Goal: Task Accomplishment & Management: Manage account settings

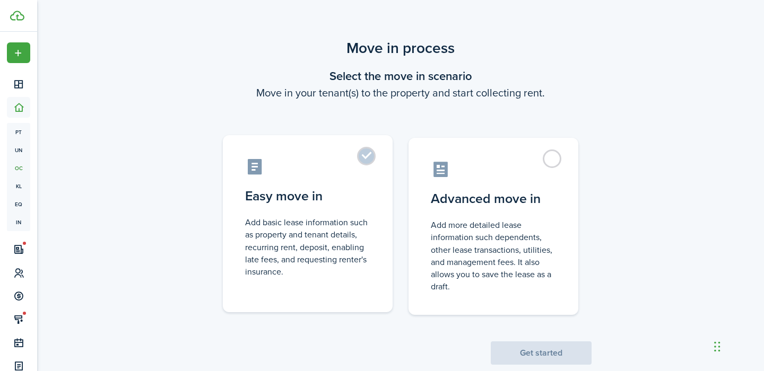
click at [348, 171] on control-radio-card-icon at bounding box center [307, 167] width 125 height 19
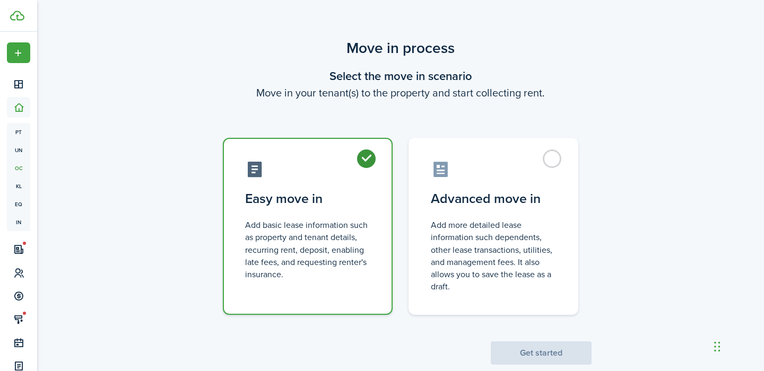
radio input "true"
click at [520, 345] on button "Get started" at bounding box center [541, 353] width 101 height 23
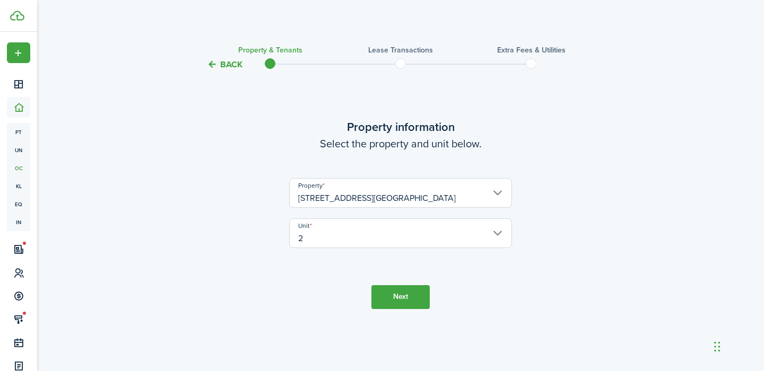
click at [413, 291] on button "Next" at bounding box center [400, 297] width 58 height 24
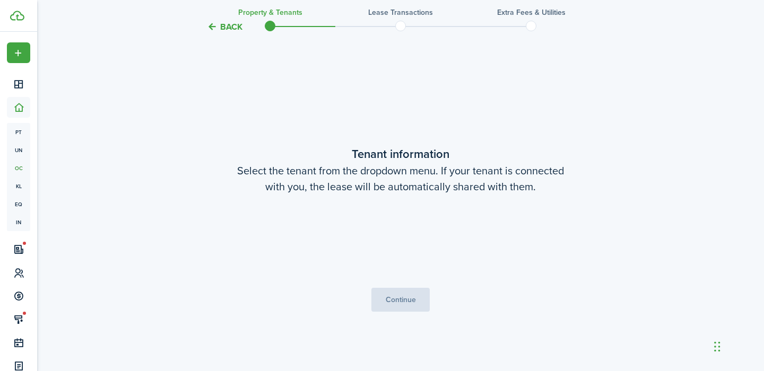
scroll to position [300, 0]
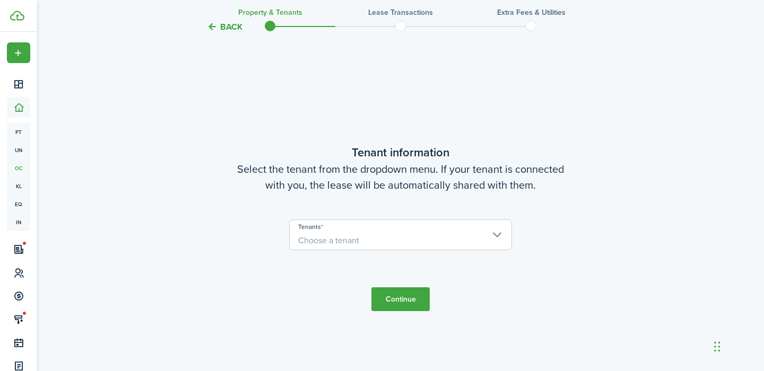
click at [417, 242] on span "Choose a tenant" at bounding box center [401, 241] width 222 height 18
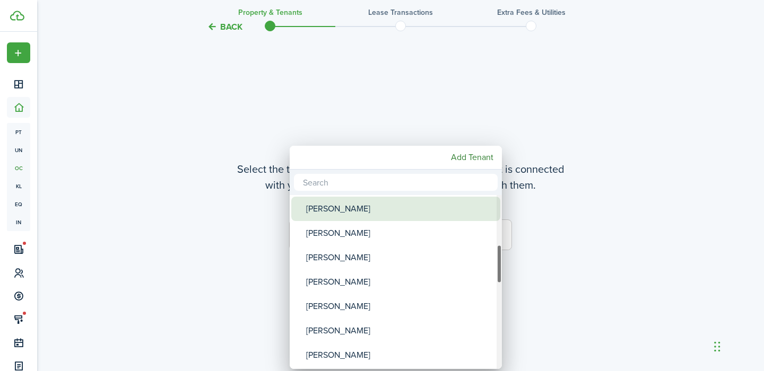
click at [377, 214] on div "[PERSON_NAME]" at bounding box center [400, 209] width 188 height 24
type input "[PERSON_NAME]"
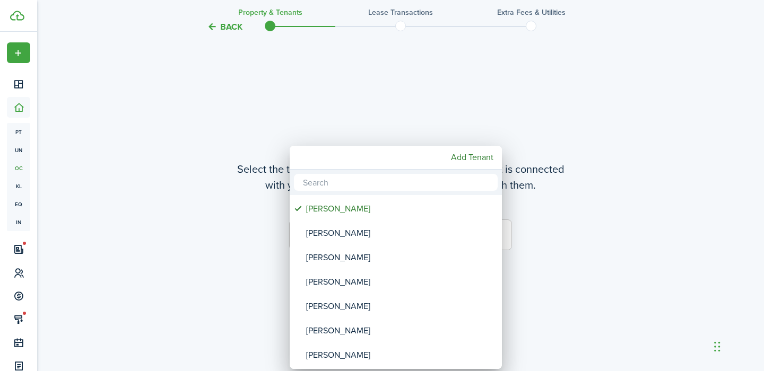
click at [571, 196] on div at bounding box center [382, 185] width 934 height 541
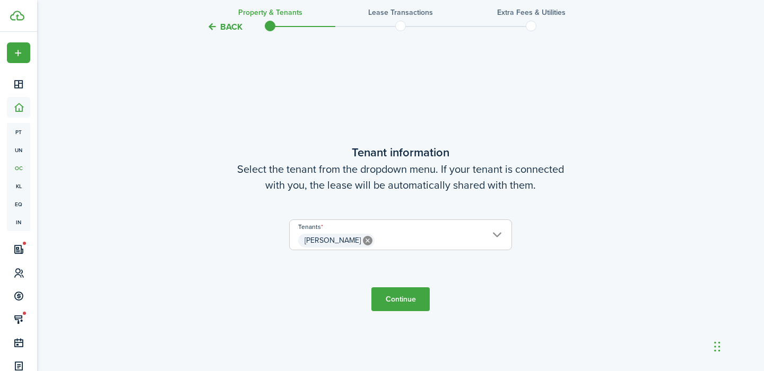
click at [410, 294] on button "Continue" at bounding box center [400, 300] width 58 height 24
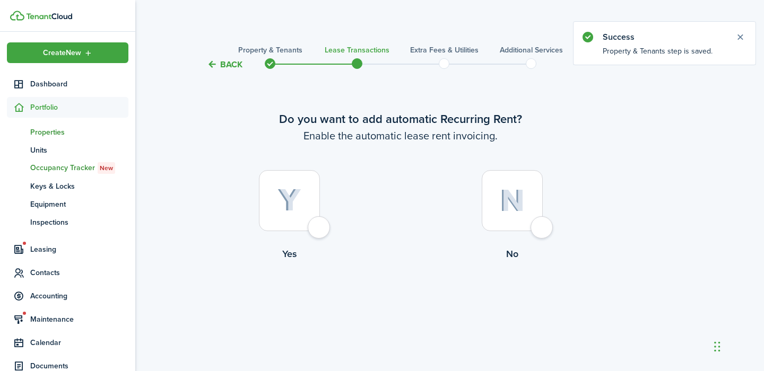
click at [50, 129] on span "Properties" at bounding box center [79, 132] width 98 height 11
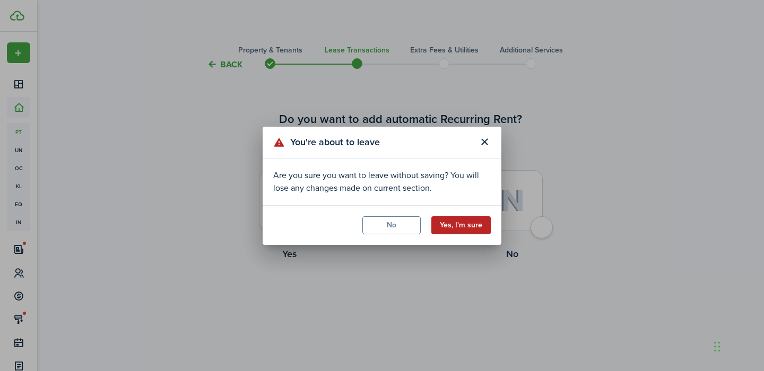
click at [453, 217] on button "Yes, I'm sure" at bounding box center [460, 225] width 59 height 18
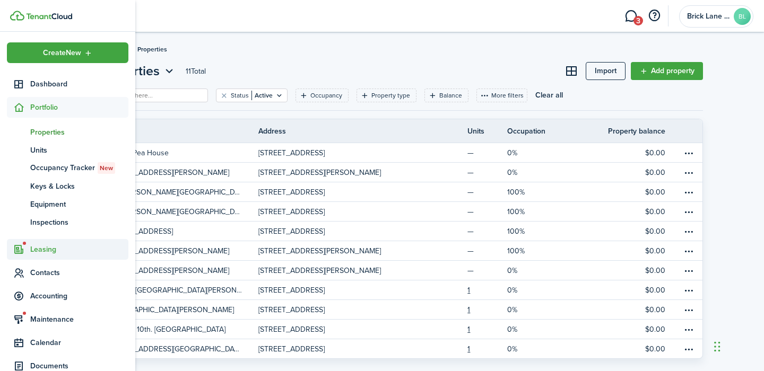
click at [49, 256] on span "Leasing" at bounding box center [68, 249] width 122 height 21
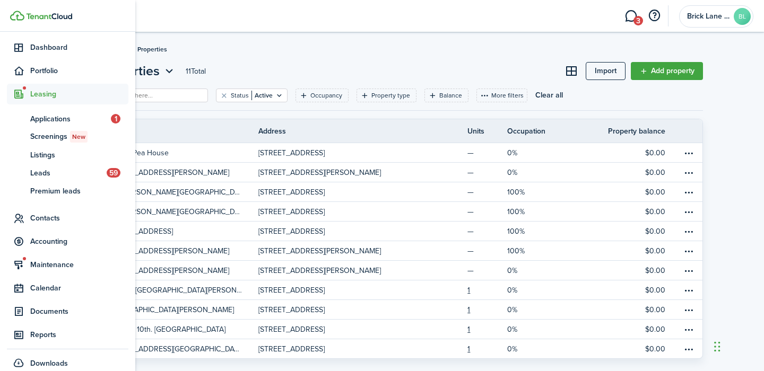
scroll to position [48, 0]
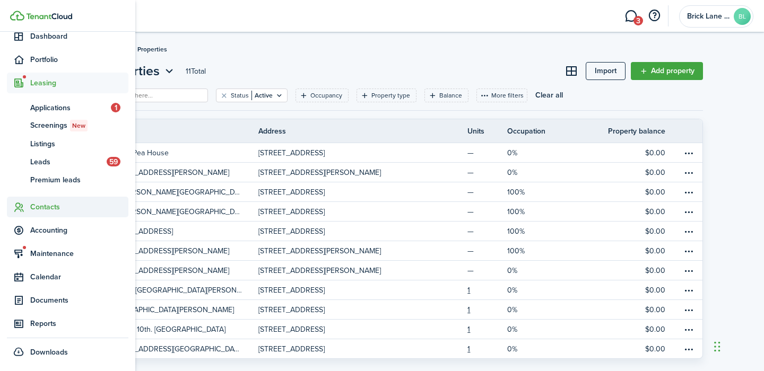
click at [47, 204] on span "Contacts" at bounding box center [79, 207] width 98 height 11
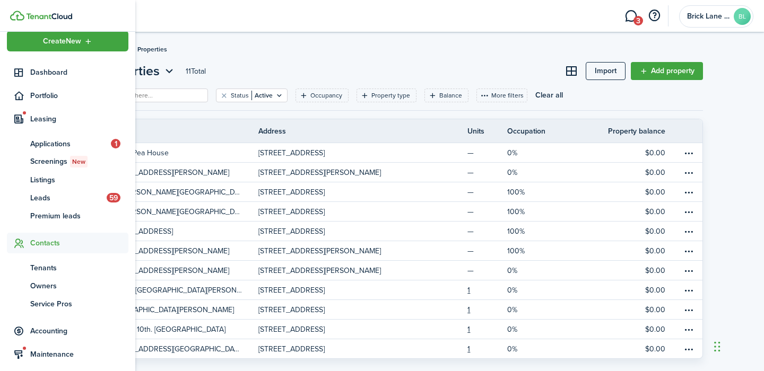
scroll to position [12, 0]
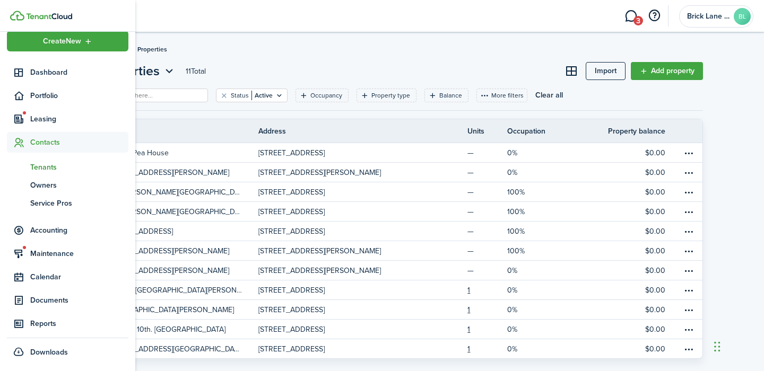
click at [48, 173] on link "tn Tenants" at bounding box center [68, 167] width 122 height 18
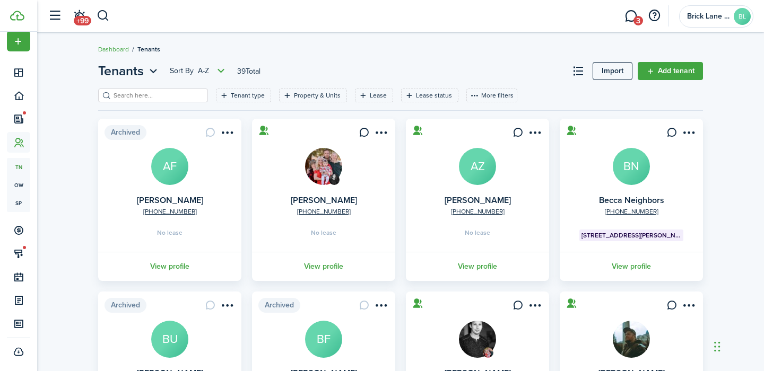
click at [170, 93] on input "search" at bounding box center [157, 96] width 93 height 10
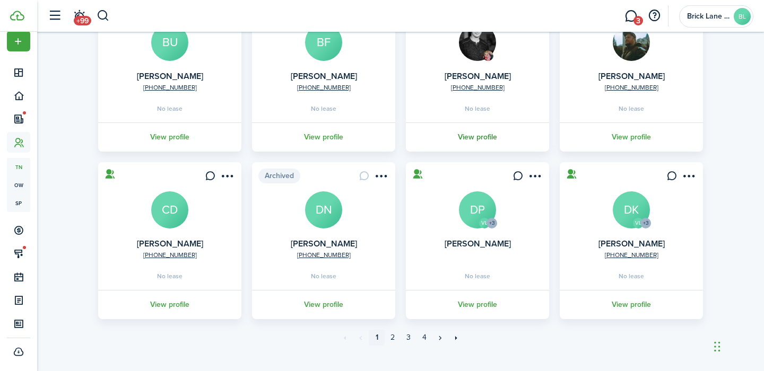
scroll to position [311, 0]
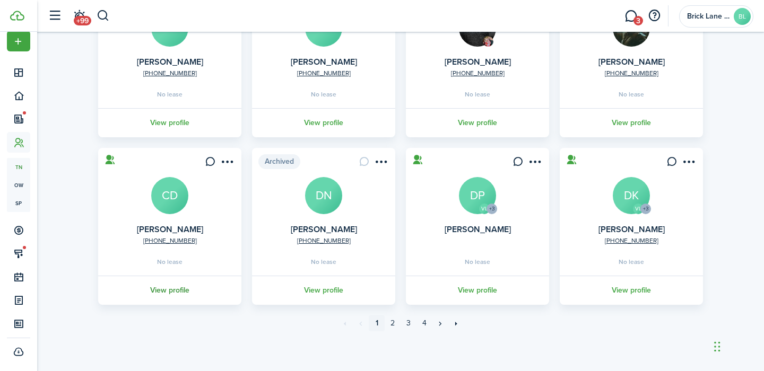
click at [177, 293] on link "View profile" at bounding box center [170, 290] width 146 height 29
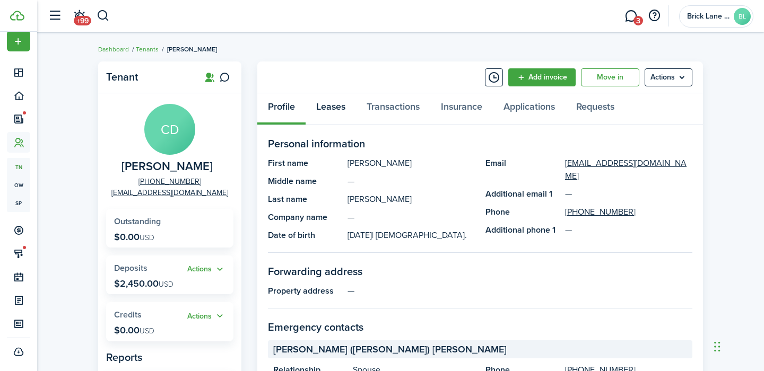
click at [338, 107] on link "Leases" at bounding box center [331, 109] width 50 height 32
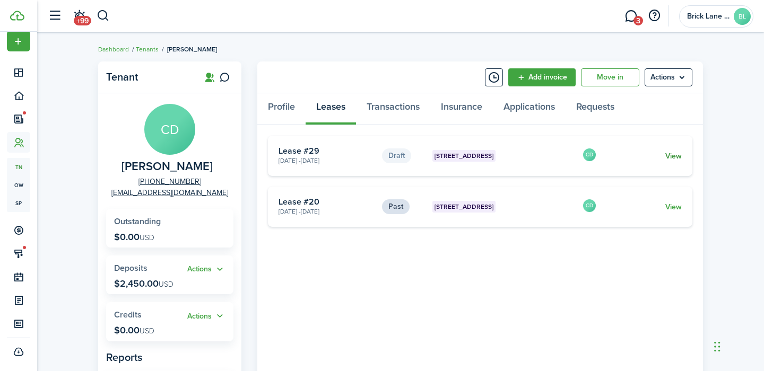
click at [676, 157] on link "View" at bounding box center [673, 156] width 16 height 11
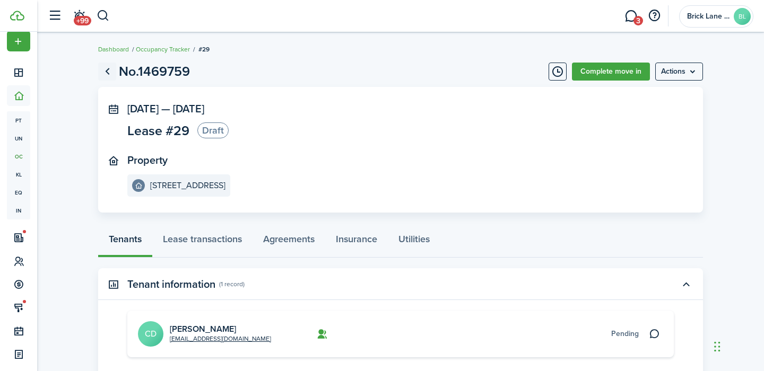
click at [114, 70] on link "Go back" at bounding box center [107, 72] width 18 height 18
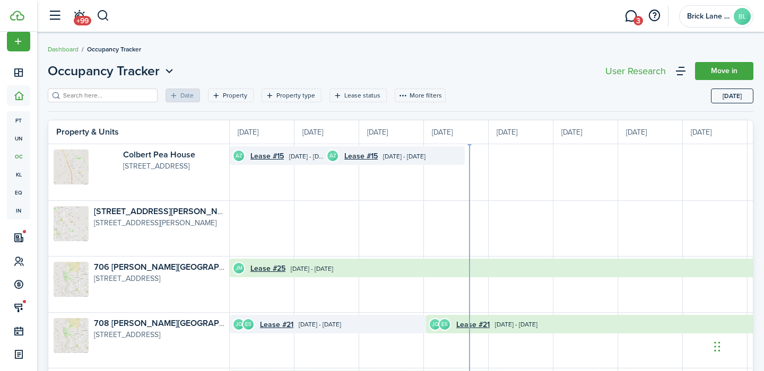
scroll to position [0, 194]
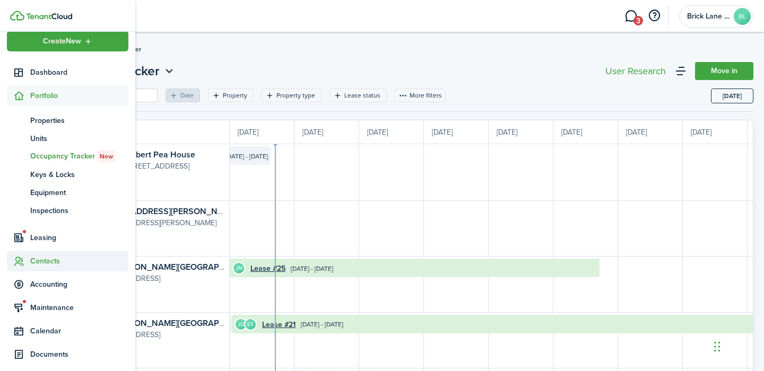
click at [51, 260] on span "Contacts" at bounding box center [79, 261] width 98 height 11
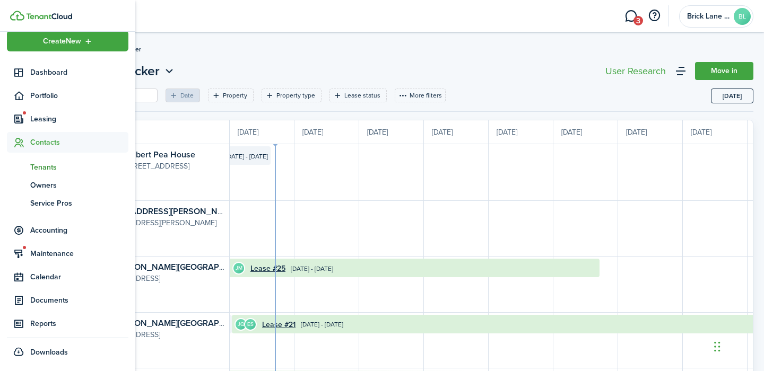
click at [52, 164] on span "Tenants" at bounding box center [79, 167] width 98 height 11
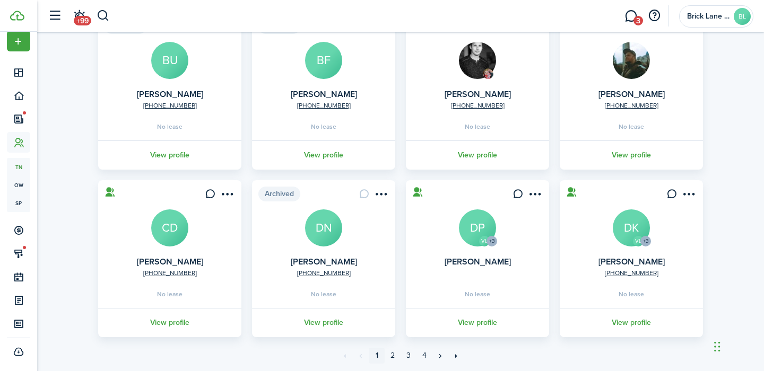
scroll to position [311, 0]
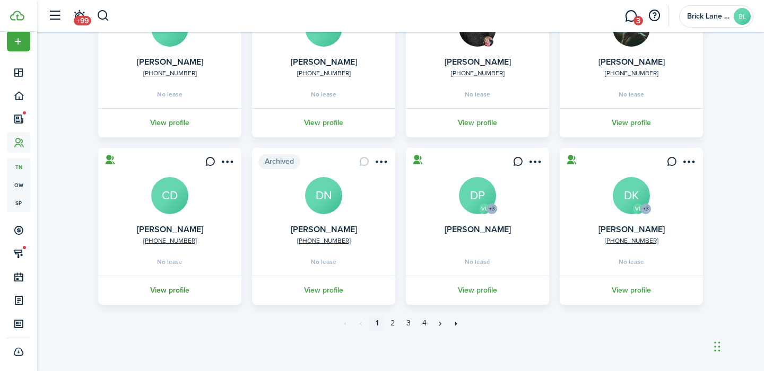
click at [169, 291] on link "View profile" at bounding box center [170, 290] width 146 height 29
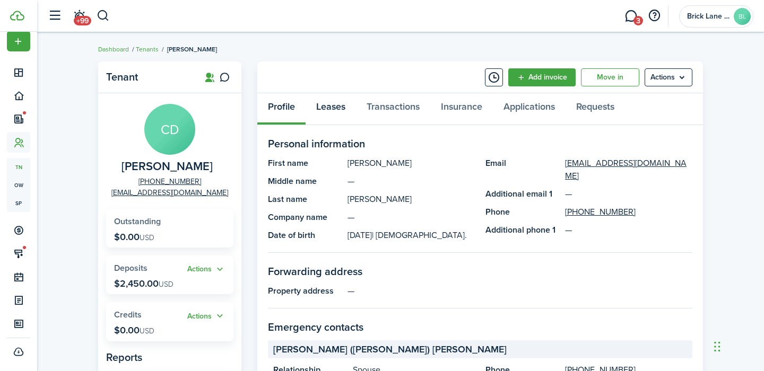
click at [344, 102] on link "Leases" at bounding box center [331, 109] width 50 height 32
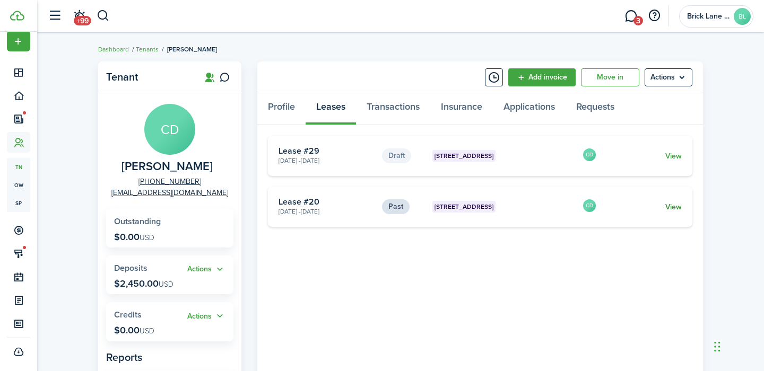
click at [672, 203] on link "View" at bounding box center [673, 207] width 16 height 11
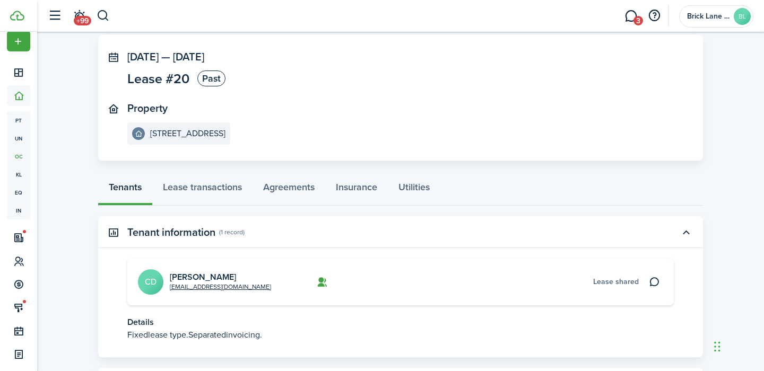
scroll to position [110, 0]
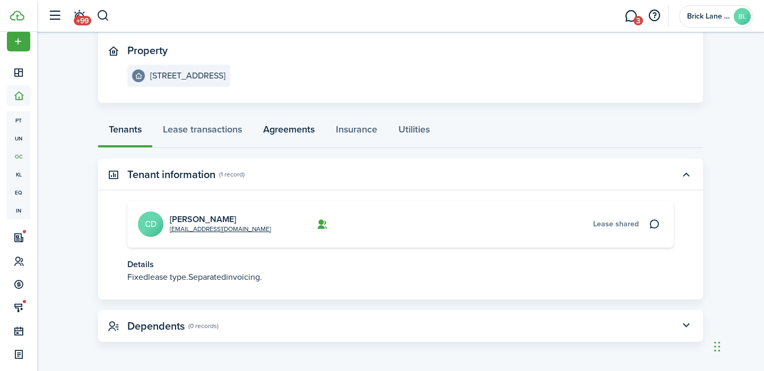
click at [292, 132] on link "Agreements" at bounding box center [289, 132] width 73 height 32
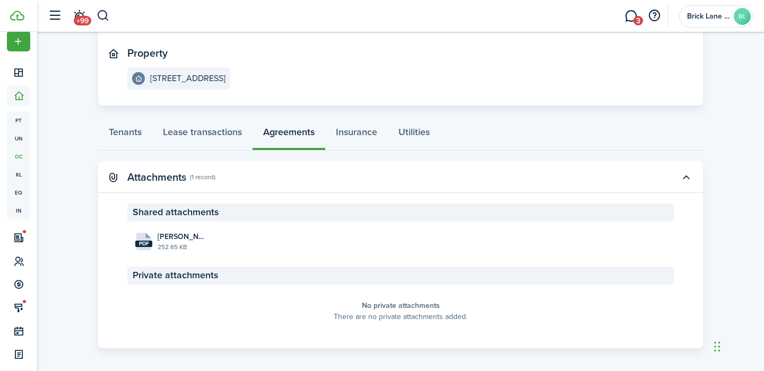
scroll to position [114, 0]
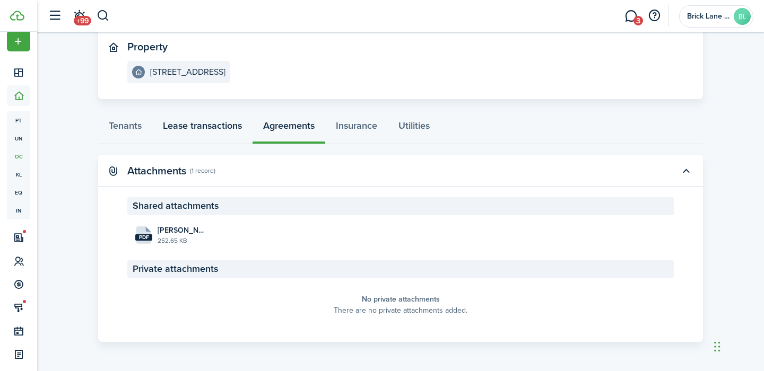
click at [192, 128] on link "Lease transactions" at bounding box center [202, 128] width 100 height 32
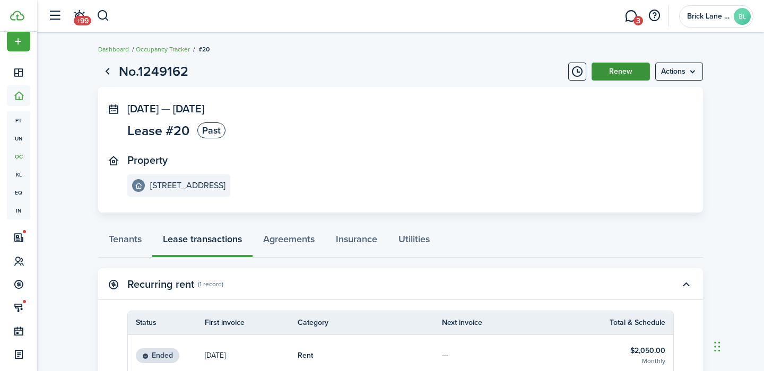
click at [625, 65] on button "Renew" at bounding box center [621, 72] width 58 height 18
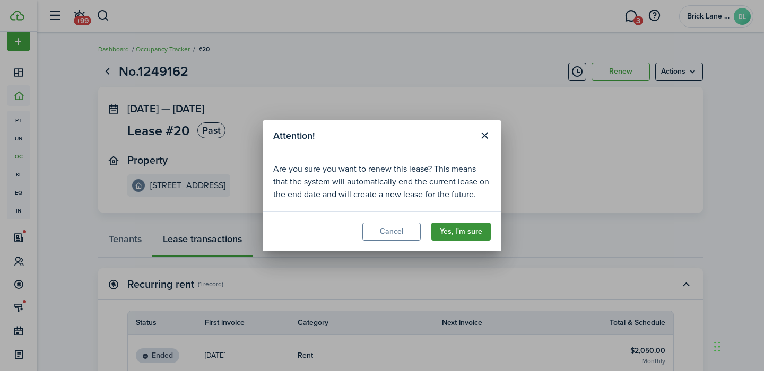
click at [467, 234] on button "Yes, I'm sure" at bounding box center [460, 232] width 59 height 18
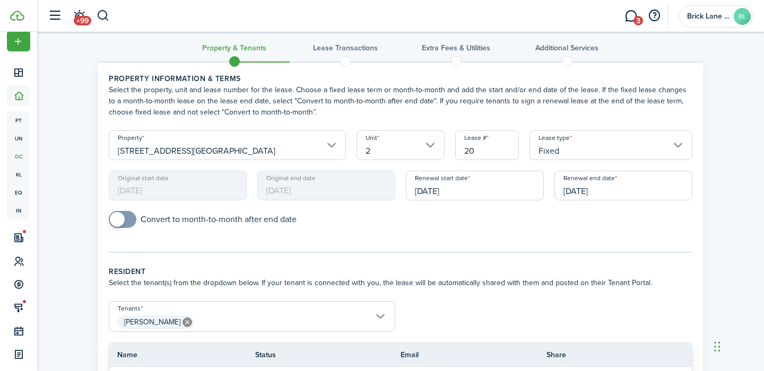
scroll to position [15, 0]
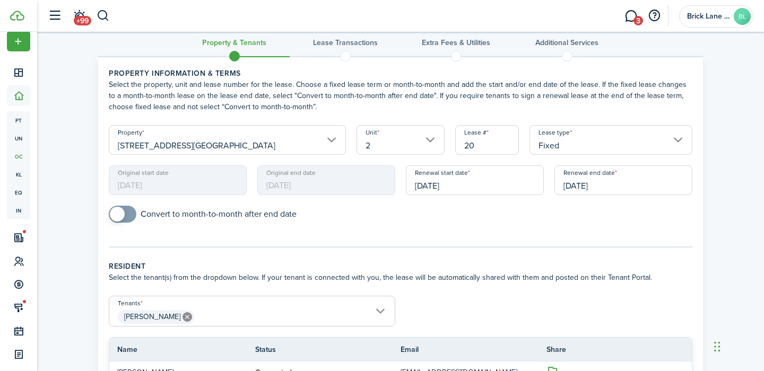
click at [570, 155] on div "Lease type Fixed" at bounding box center [610, 145] width 173 height 40
click at [570, 148] on input "Fixed" at bounding box center [611, 140] width 163 height 30
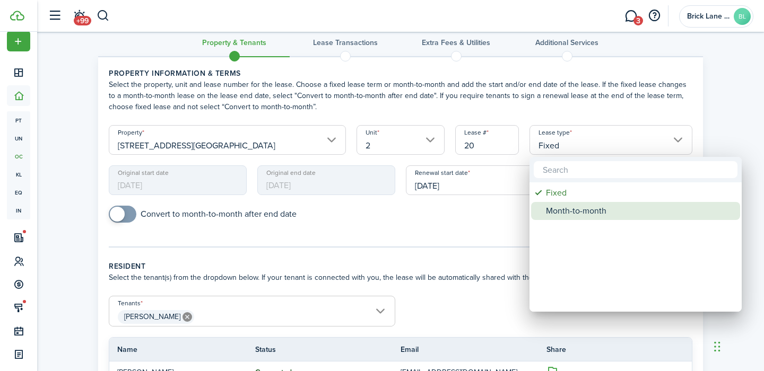
click at [579, 213] on div "Month-to-month" at bounding box center [640, 211] width 188 height 18
type input "Month-to-month"
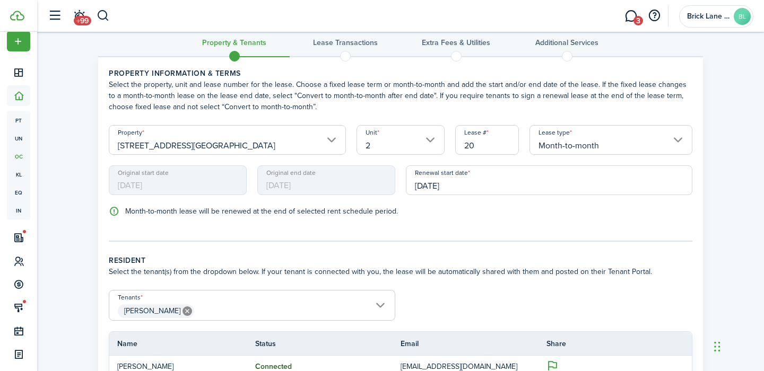
click at [481, 219] on div "Month-to-month lease will be renewed at the end of selected rent schedule perio…" at bounding box center [400, 217] width 594 height 22
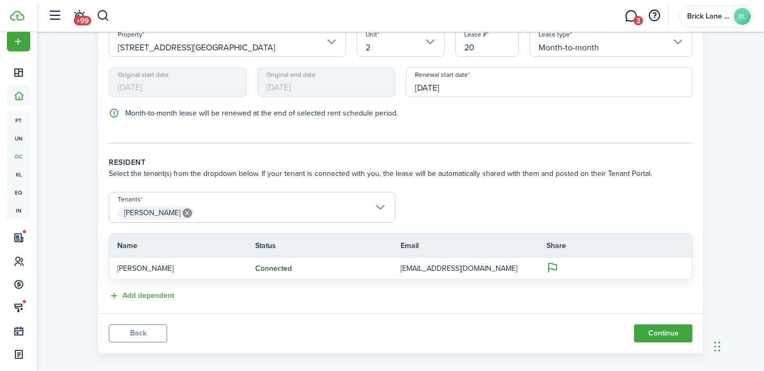
scroll to position [124, 0]
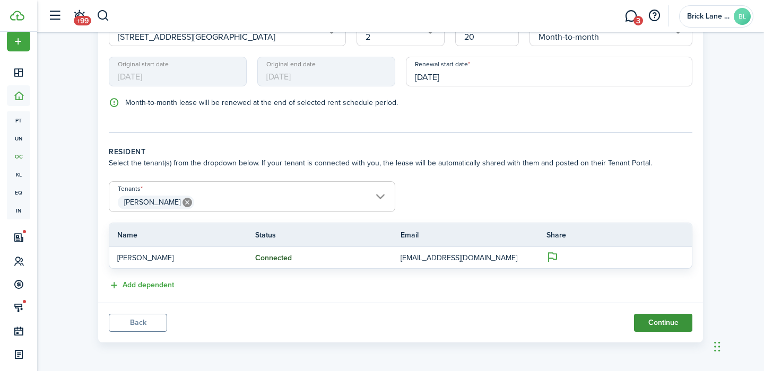
click at [649, 323] on button "Continue" at bounding box center [663, 323] width 58 height 18
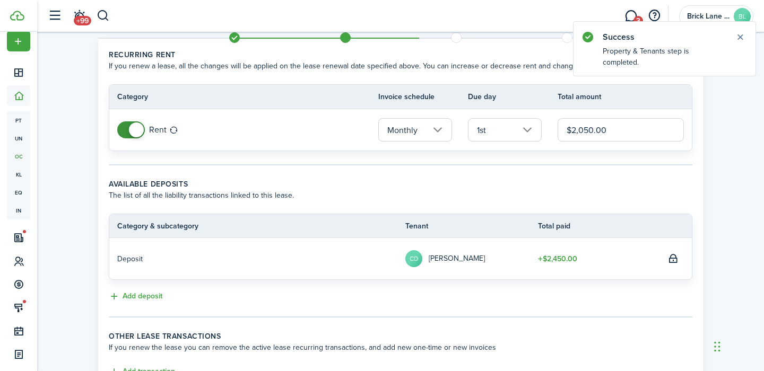
scroll to position [51, 0]
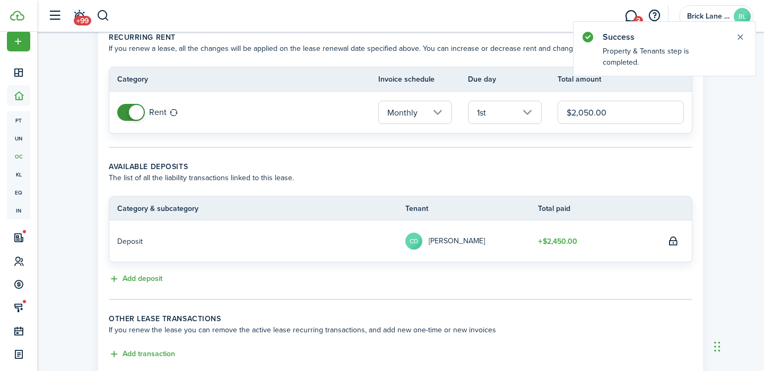
click at [584, 112] on input "$2,050.00" at bounding box center [621, 112] width 126 height 23
type input "$1,950.00"
click at [602, 167] on wizard-step-header-title "Available deposits" at bounding box center [401, 166] width 584 height 11
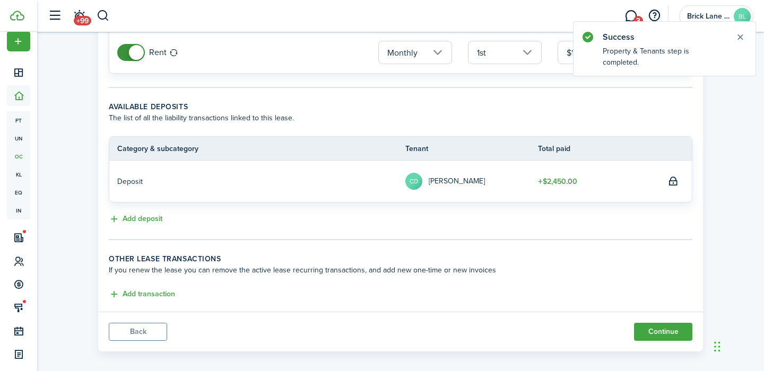
scroll to position [120, 0]
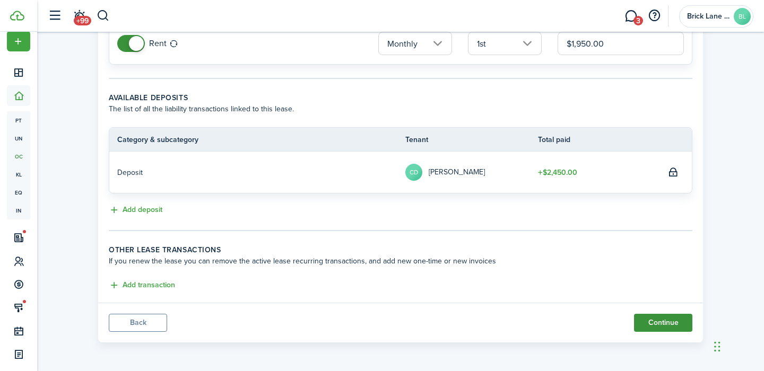
click at [666, 322] on button "Continue" at bounding box center [663, 323] width 58 height 18
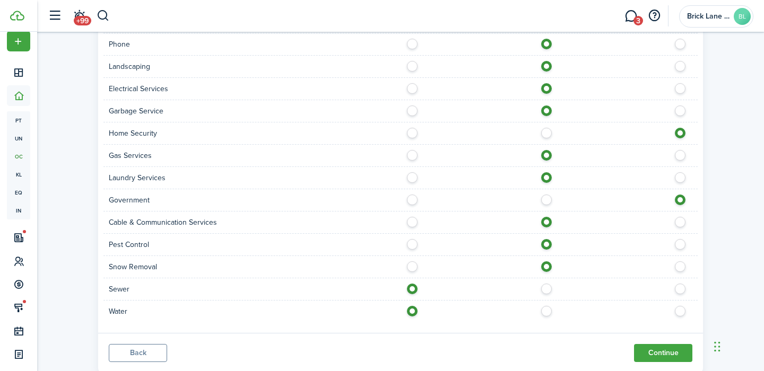
scroll to position [804, 0]
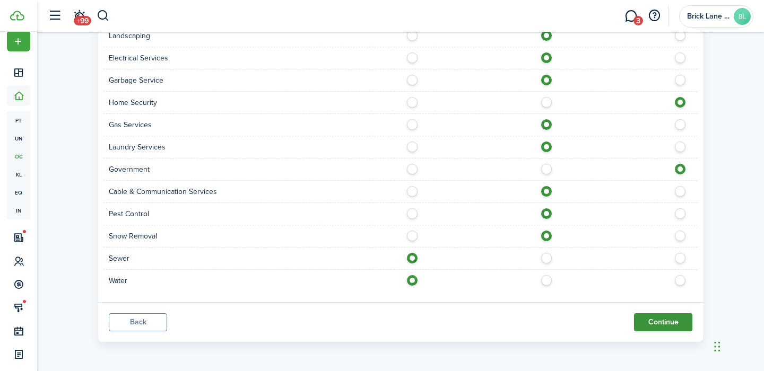
click at [663, 317] on button "Continue" at bounding box center [663, 323] width 58 height 18
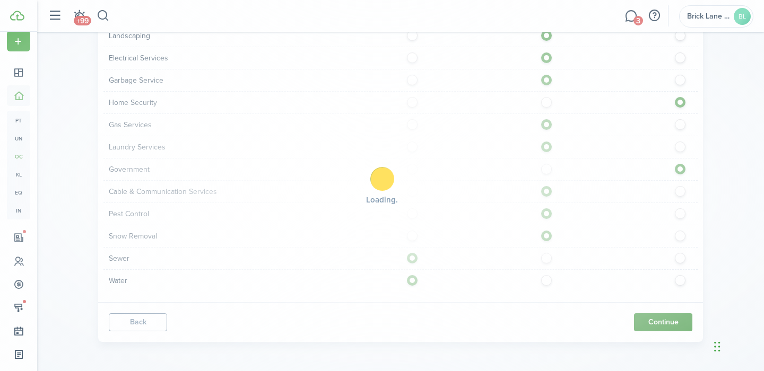
scroll to position [0, 0]
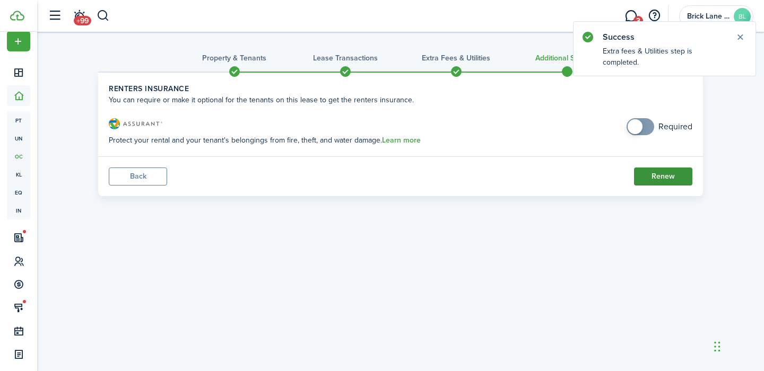
click at [658, 174] on button "Renew" at bounding box center [663, 177] width 58 height 18
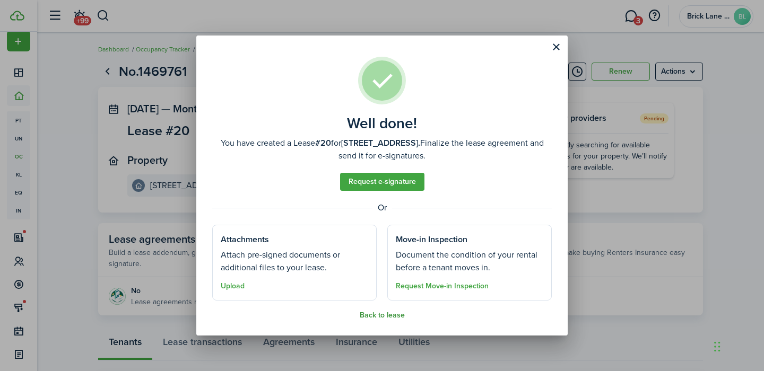
click at [386, 314] on button "Back to lease" at bounding box center [382, 315] width 45 height 8
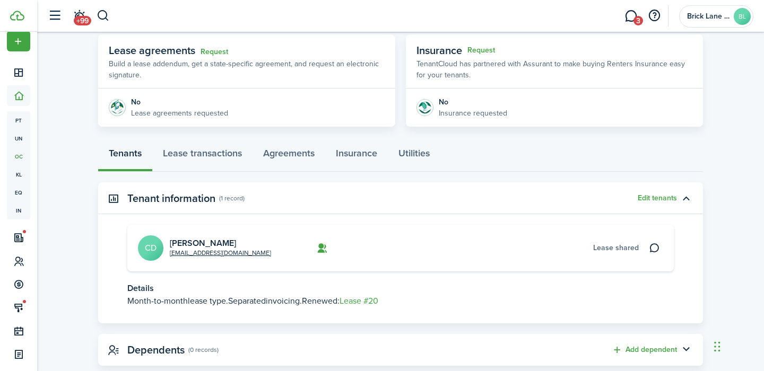
scroll to position [213, 0]
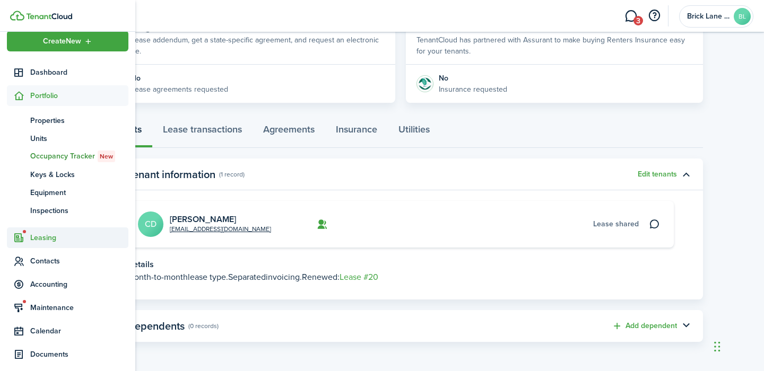
click at [46, 237] on span "Leasing" at bounding box center [79, 237] width 98 height 11
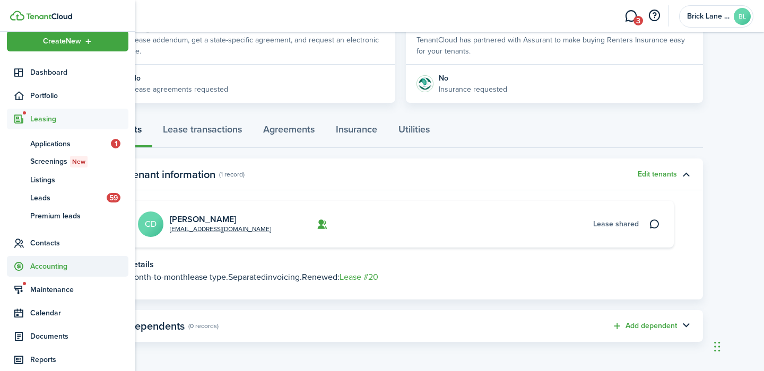
click at [54, 266] on span "Accounting" at bounding box center [79, 266] width 98 height 11
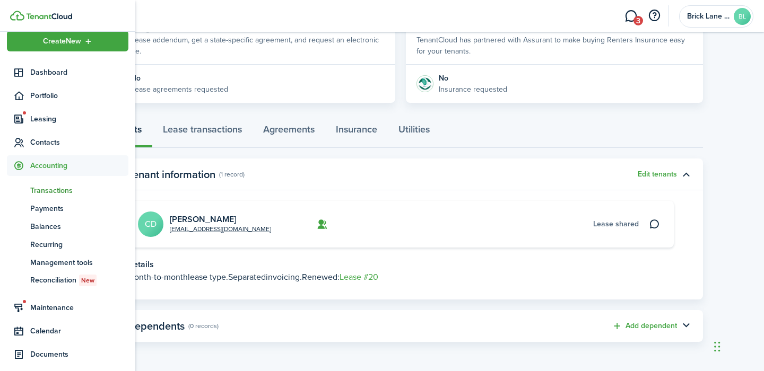
click at [55, 189] on span "Transactions" at bounding box center [79, 190] width 98 height 11
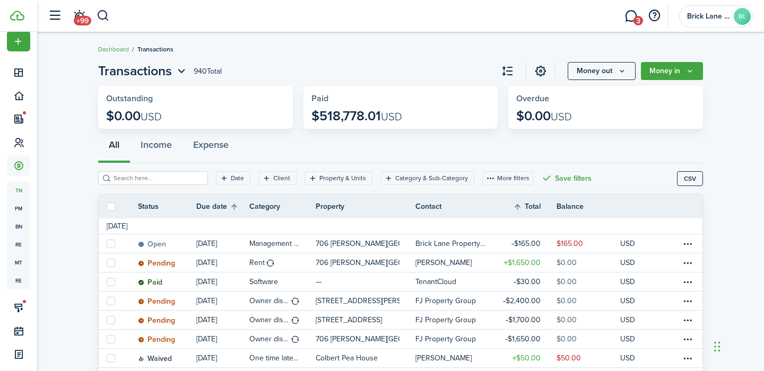
click at [324, 45] on breadcrumb "Dashboard Transactions" at bounding box center [400, 44] width 605 height 24
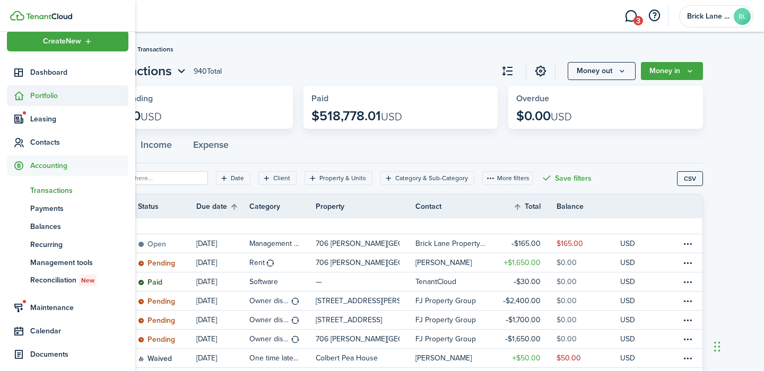
click at [29, 94] on sidebar-link-icon at bounding box center [18, 95] width 23 height 11
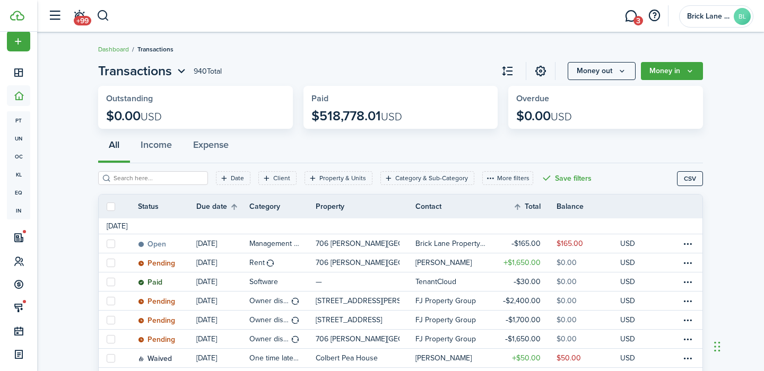
click at [279, 66] on page-view-header "Transactions 940 Total Money out Money in" at bounding box center [400, 71] width 605 height 19
